Goal: Find specific page/section: Find specific page/section

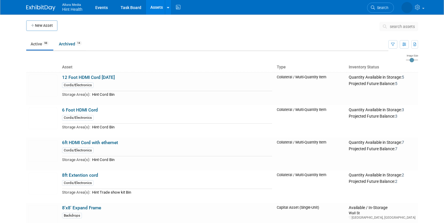
drag, startPoint x: 413, startPoint y: 22, endPoint x: 411, endPoint y: 25, distance: 3.4
click at [412, 23] on button "search assets" at bounding box center [399, 26] width 38 height 9
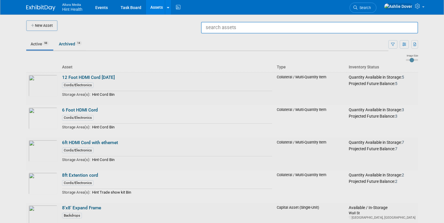
type input "w"
type input "backdrop"
click at [222, 47] on div at bounding box center [222, 111] width 0 height 223
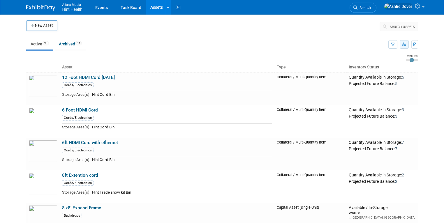
click at [406, 44] on icon "button" at bounding box center [404, 45] width 4 height 4
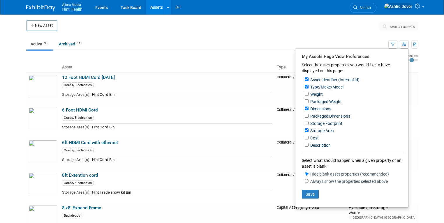
drag, startPoint x: 429, startPoint y: 44, endPoint x: 416, endPoint y: 29, distance: 19.8
click at [429, 43] on body "Allura Media Hint Health Events Task Board Assets New Asset Search Assets Bulk …" at bounding box center [222, 111] width 444 height 223
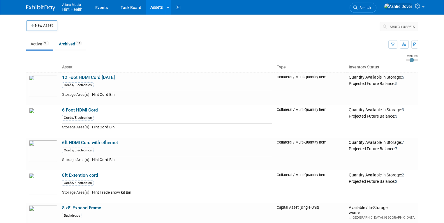
click at [410, 26] on span "search assets" at bounding box center [402, 26] width 25 height 5
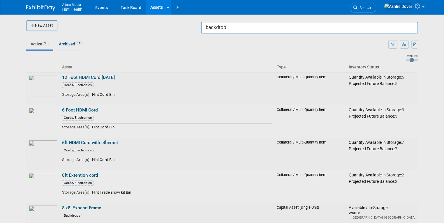
type input "backdrop"
click at [222, 61] on div at bounding box center [222, 111] width 0 height 223
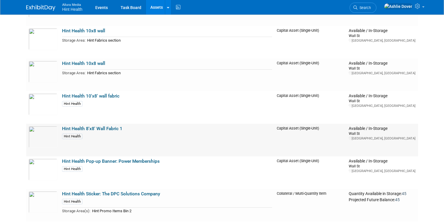
scroll to position [1658, 0]
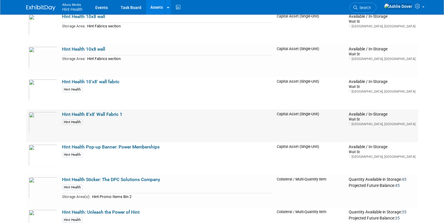
click at [124, 121] on div "Hint Health" at bounding box center [167, 122] width 210 height 6
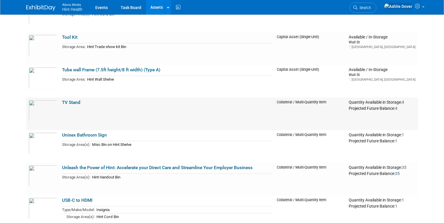
scroll to position [2953, 0]
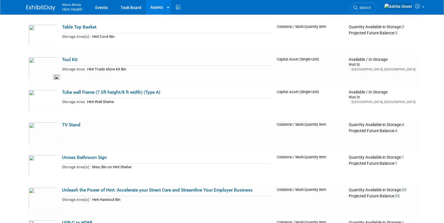
click at [37, 67] on img at bounding box center [43, 68] width 29 height 22
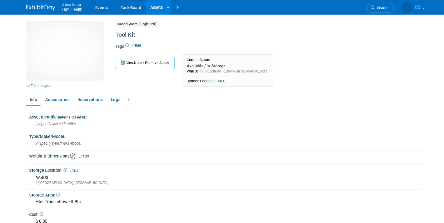
scroll to position [1, 0]
